Goal: Transaction & Acquisition: Subscribe to service/newsletter

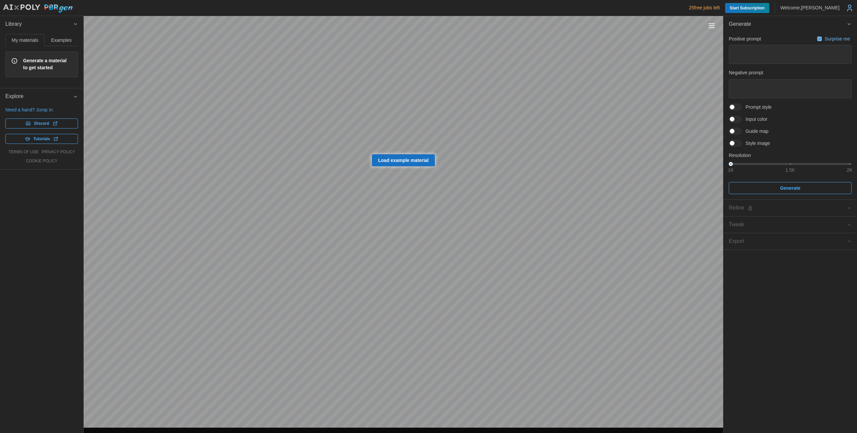
click at [852, 9] on icon at bounding box center [849, 8] width 8 height 8
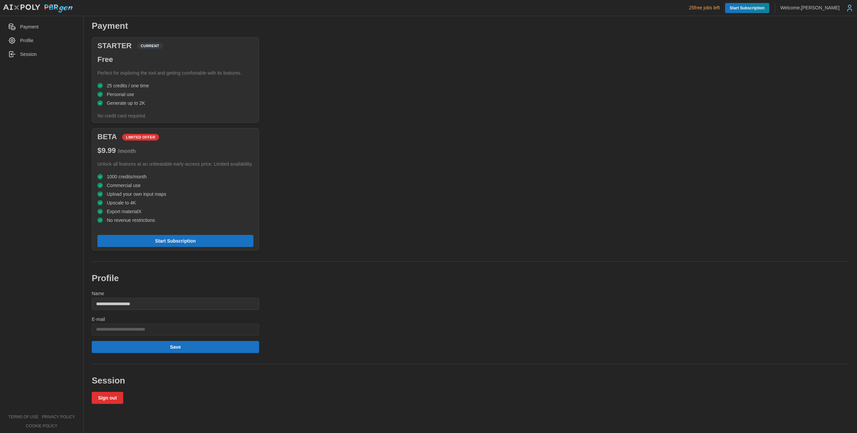
click at [47, 9] on img at bounding box center [38, 8] width 70 height 9
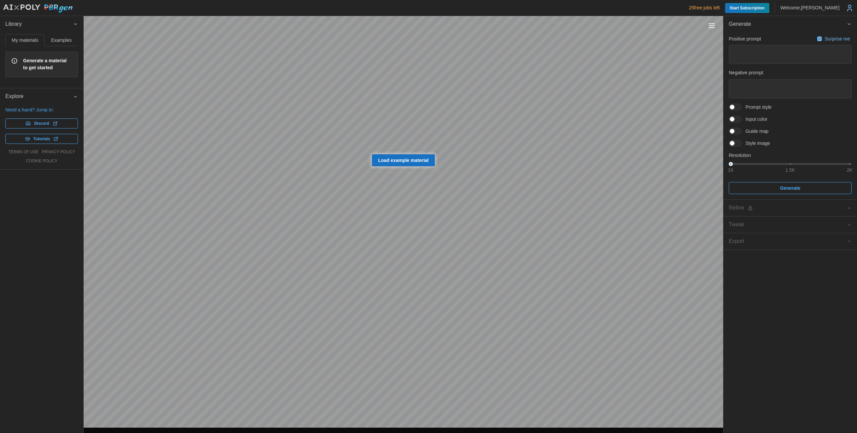
click at [848, 10] on icon at bounding box center [849, 8] width 8 height 8
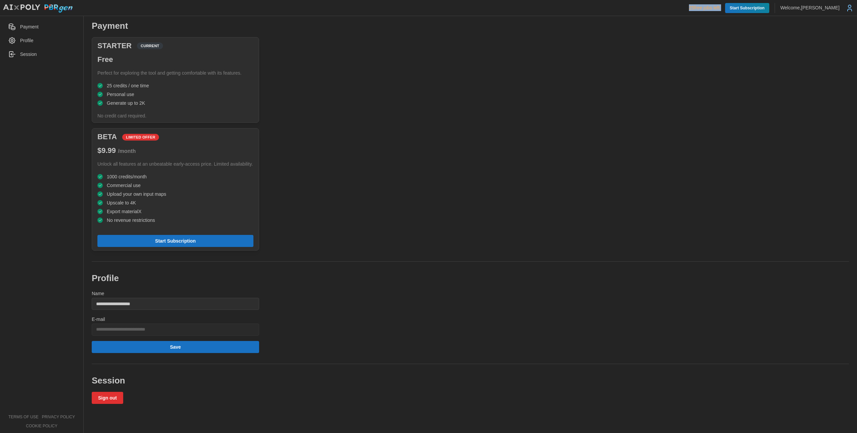
drag, startPoint x: 676, startPoint y: 5, endPoint x: 727, endPoint y: 8, distance: 51.0
click at [727, 8] on div "25 free jobs left Start Subscription Welcome, [PERSON_NAME]" at bounding box center [428, 8] width 851 height 10
click at [706, 51] on div "**********" at bounding box center [470, 212] width 765 height 384
click at [743, 8] on span "Start Subscription" at bounding box center [747, 8] width 35 height 10
drag, startPoint x: 160, startPoint y: 225, endPoint x: 107, endPoint y: 180, distance: 69.3
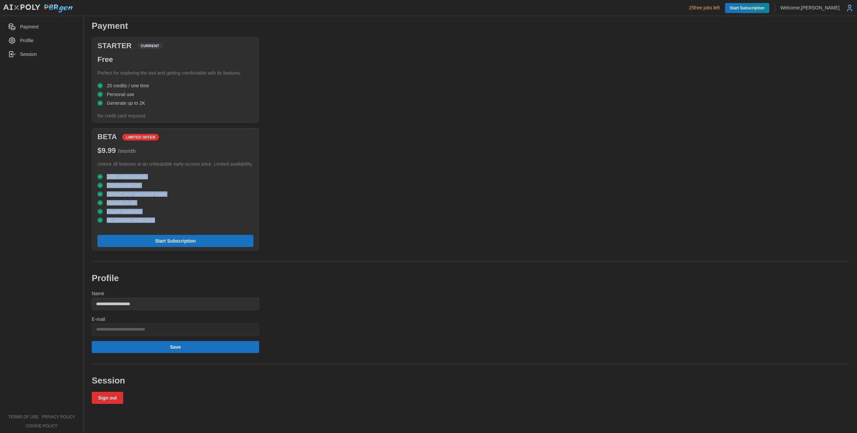
click at [107, 180] on div "1000 credits/month Commercial use Upload your own input maps Upscale to 4K Expo…" at bounding box center [175, 199] width 167 height 56
click at [622, 100] on div "**********" at bounding box center [470, 212] width 765 height 384
drag, startPoint x: 150, startPoint y: 187, endPoint x: 104, endPoint y: 185, distance: 45.9
click at [104, 185] on ul "1000 credits/month Commercial use Upload your own input maps Upscale to 4K Expo…" at bounding box center [175, 198] width 156 height 49
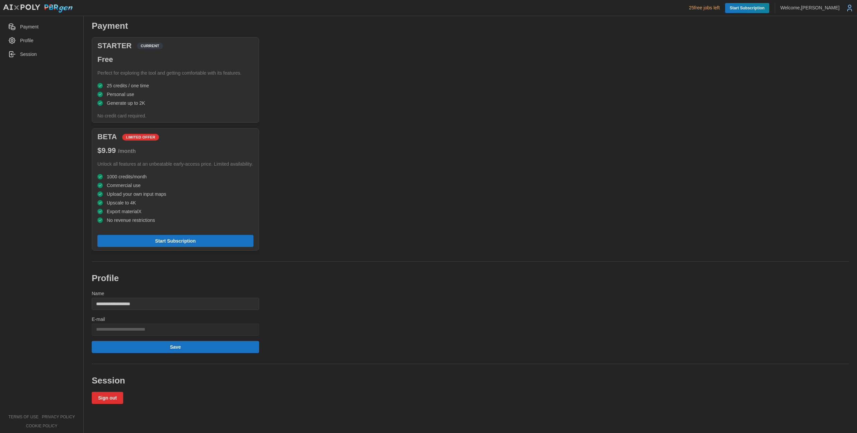
click at [136, 179] on span "1000 credits/month" at bounding box center [127, 176] width 40 height 5
click at [155, 187] on ul "1000 credits/month Commercial use Upload your own input maps Upscale to 4K Expo…" at bounding box center [175, 198] width 156 height 49
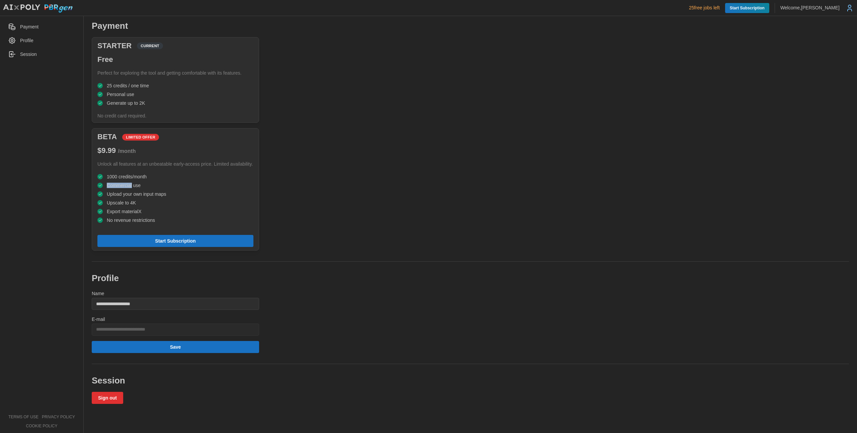
click at [150, 180] on div at bounding box center [150, 180] width 0 height 0
click at [134, 179] on span "1000 credits/month" at bounding box center [127, 176] width 40 height 5
click at [157, 247] on span "Start Subscription" at bounding box center [175, 240] width 40 height 11
